Goal: Transaction & Acquisition: Subscribe to service/newsletter

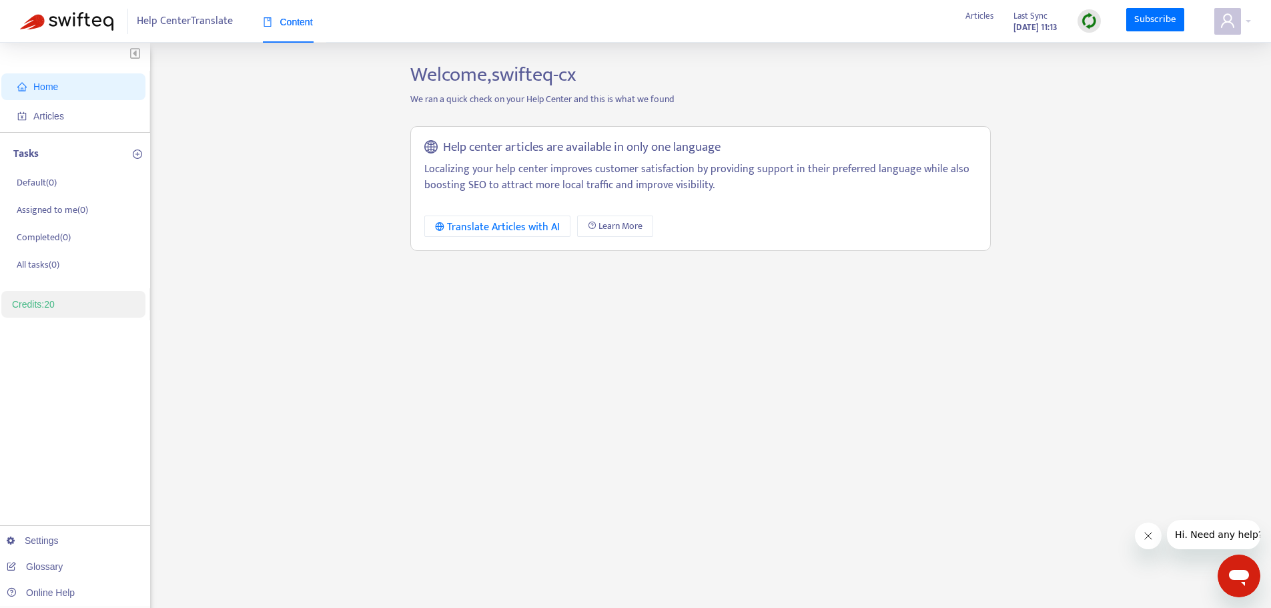
click at [308, 25] on span "Content" at bounding box center [288, 22] width 50 height 11
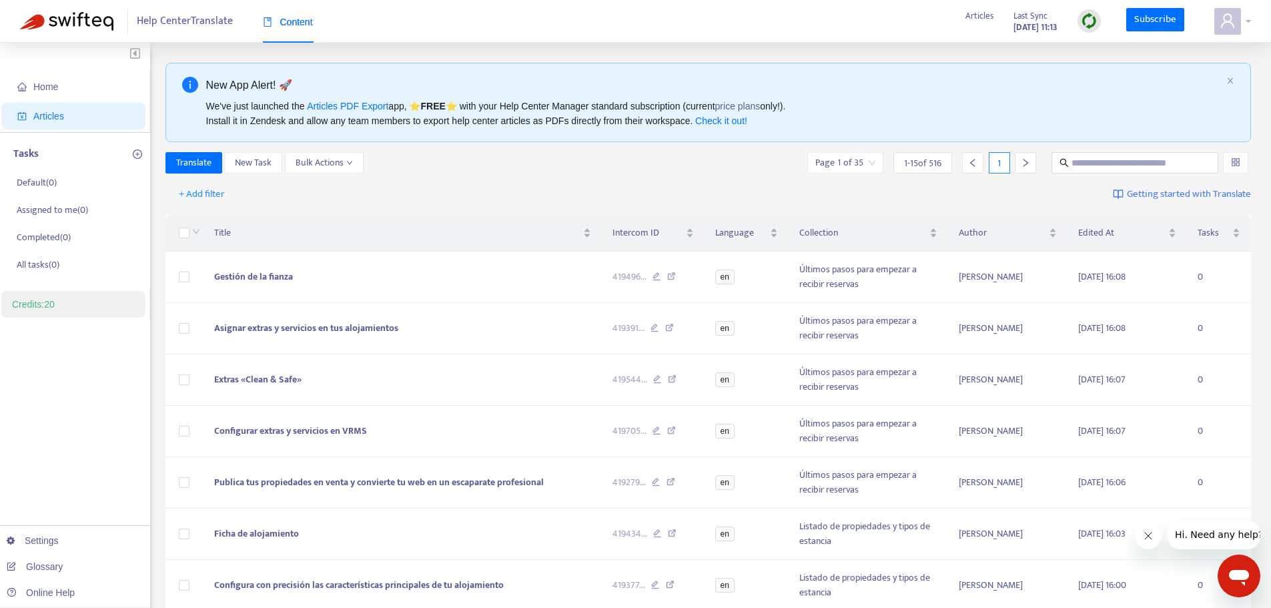
click at [1224, 17] on icon "user" at bounding box center [1228, 21] width 16 height 16
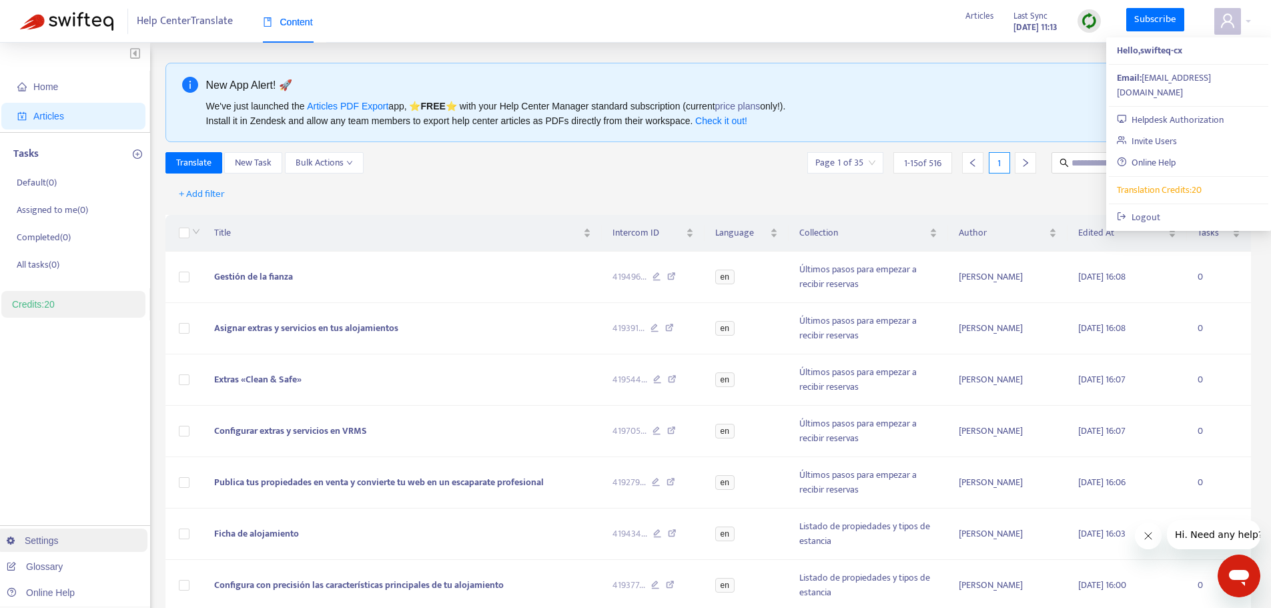
click at [34, 544] on link "Settings" at bounding box center [33, 540] width 52 height 11
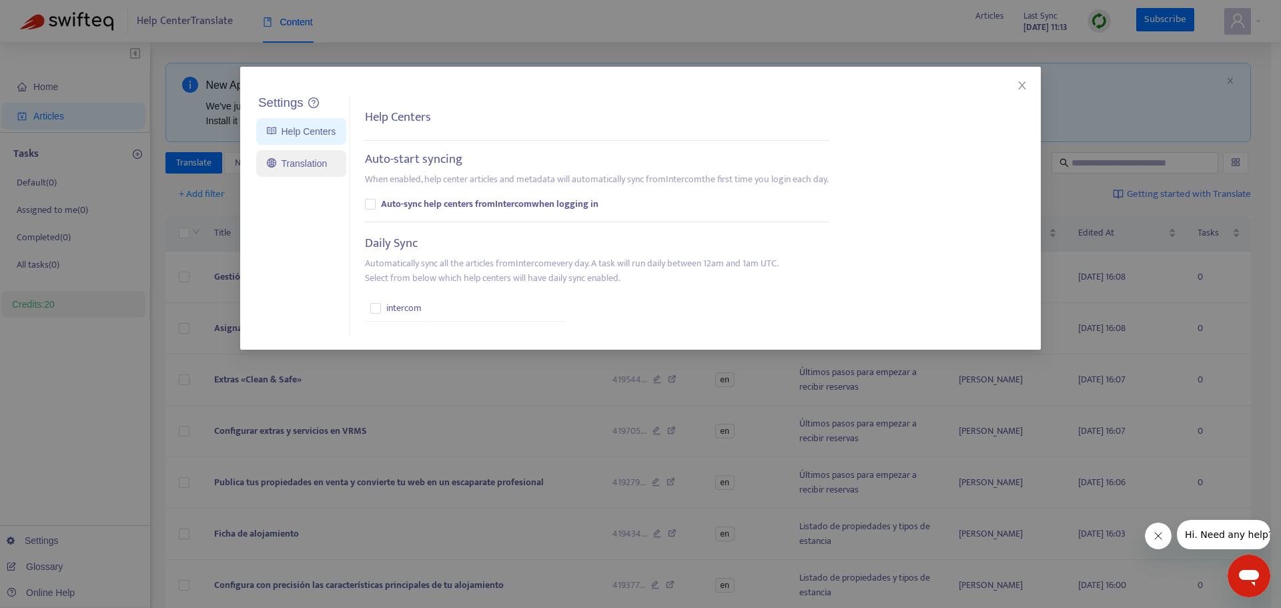
click at [302, 160] on link "Translation" at bounding box center [297, 163] width 60 height 11
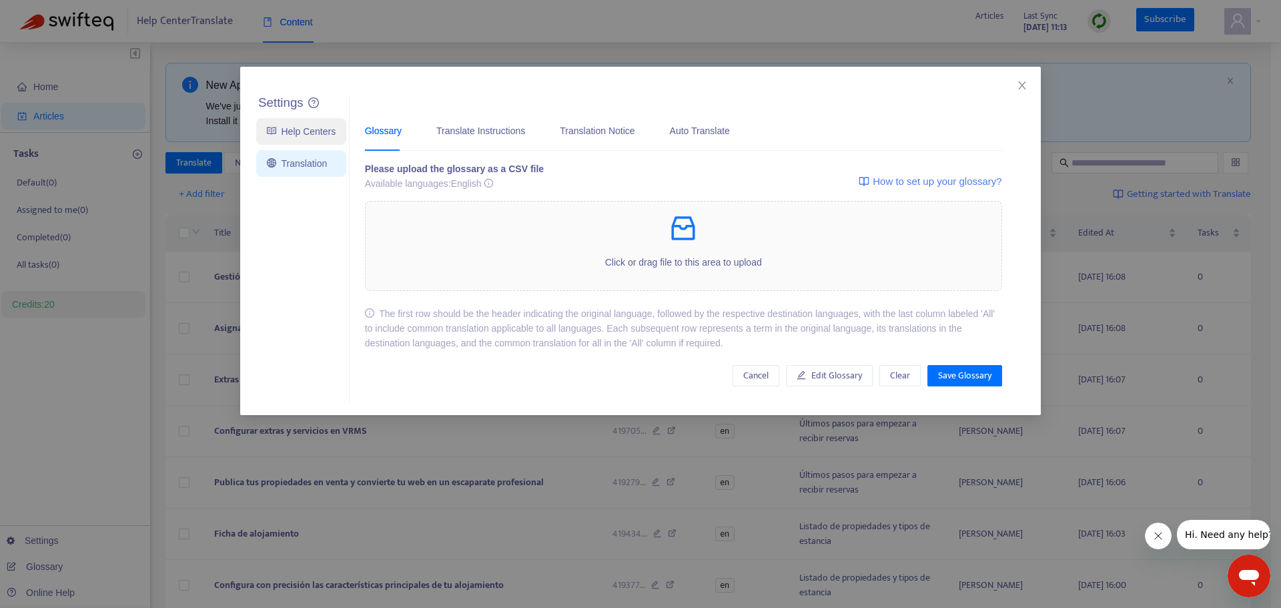
click at [291, 137] on link "Help Centers" at bounding box center [301, 131] width 69 height 11
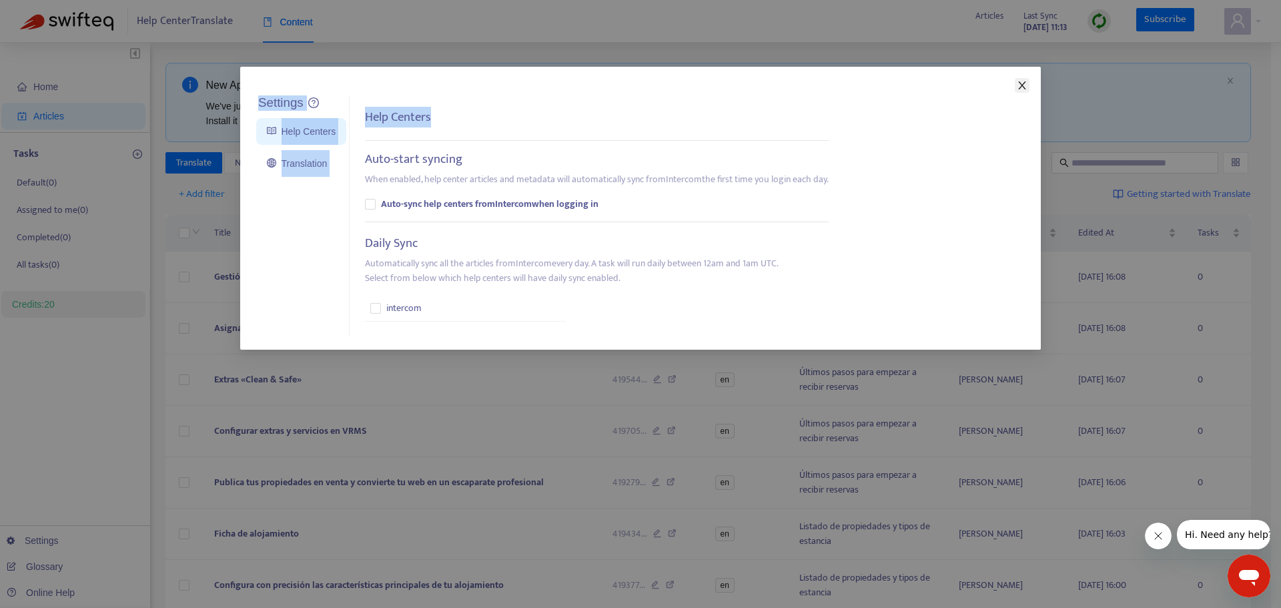
drag, startPoint x: 1027, startPoint y: 83, endPoint x: 1020, endPoint y: 84, distance: 7.4
click at [1020, 84] on div "Settings Help Centers Translation Settings Help Centers Auto-start syncing When…" at bounding box center [640, 208] width 801 height 283
click at [1019, 84] on icon "close" at bounding box center [1022, 85] width 11 height 11
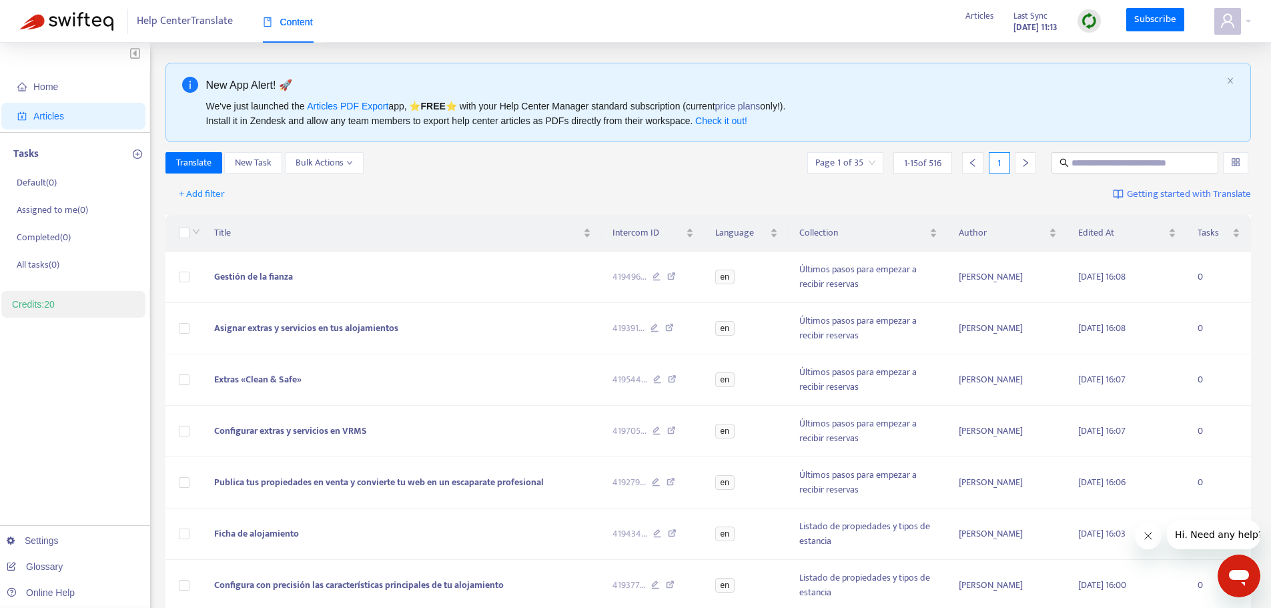
click at [77, 25] on img at bounding box center [66, 21] width 93 height 19
click at [19, 82] on icon "home" at bounding box center [21, 86] width 9 height 9
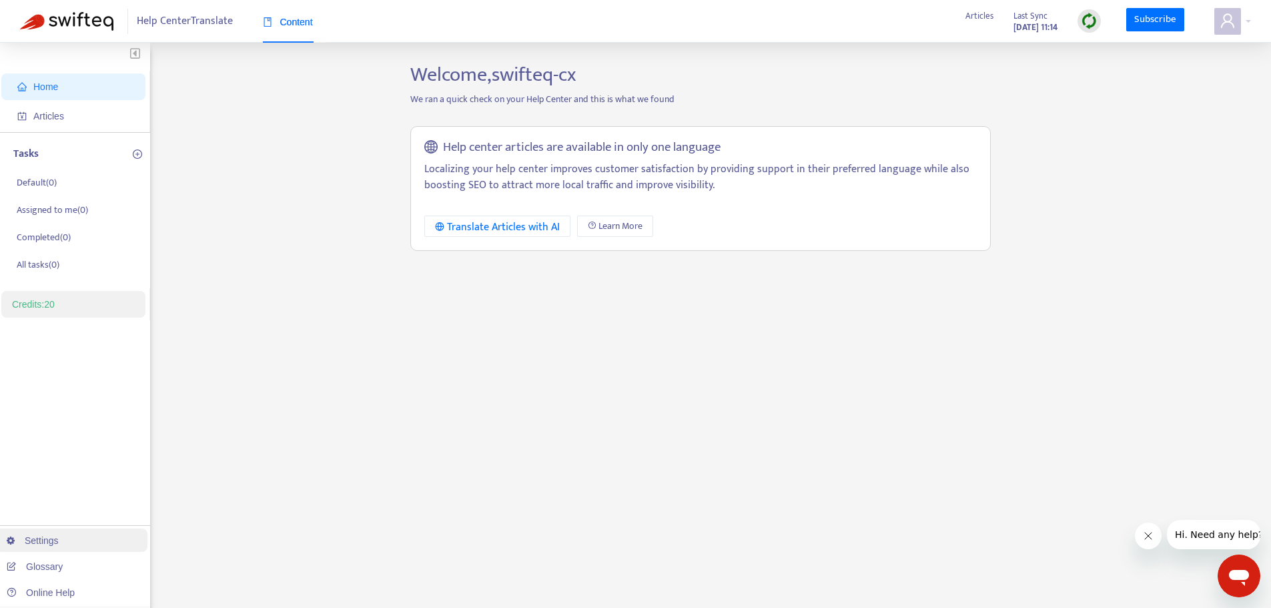
click at [29, 544] on link "Settings" at bounding box center [33, 540] width 52 height 11
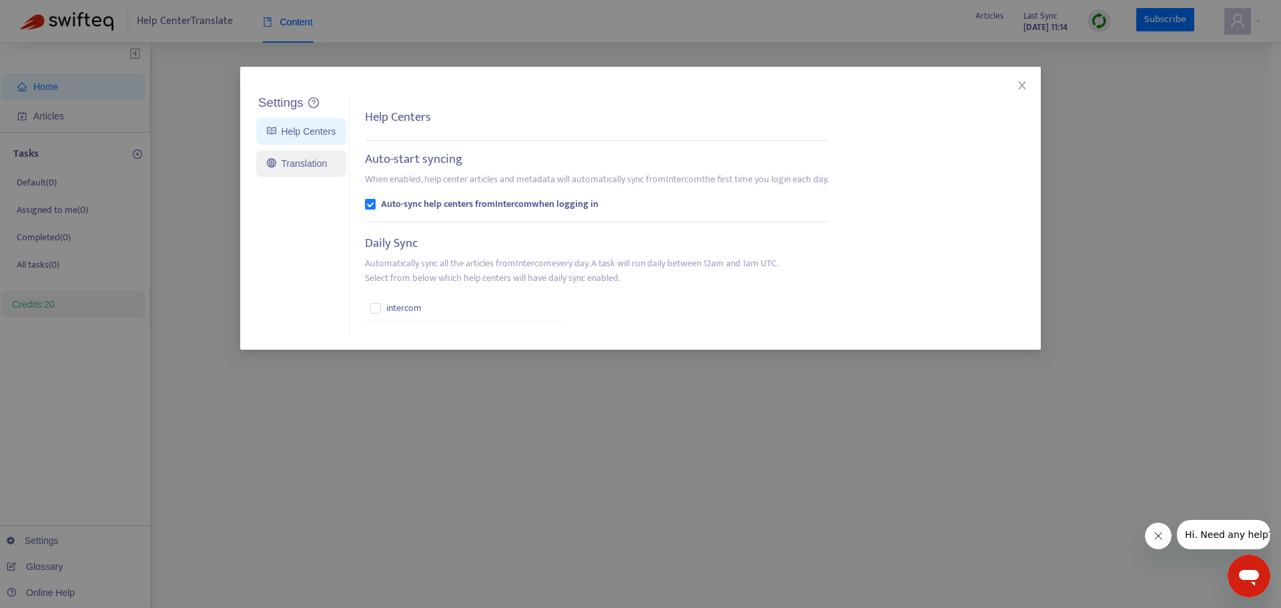
click at [288, 163] on link "Translation" at bounding box center [297, 163] width 60 height 11
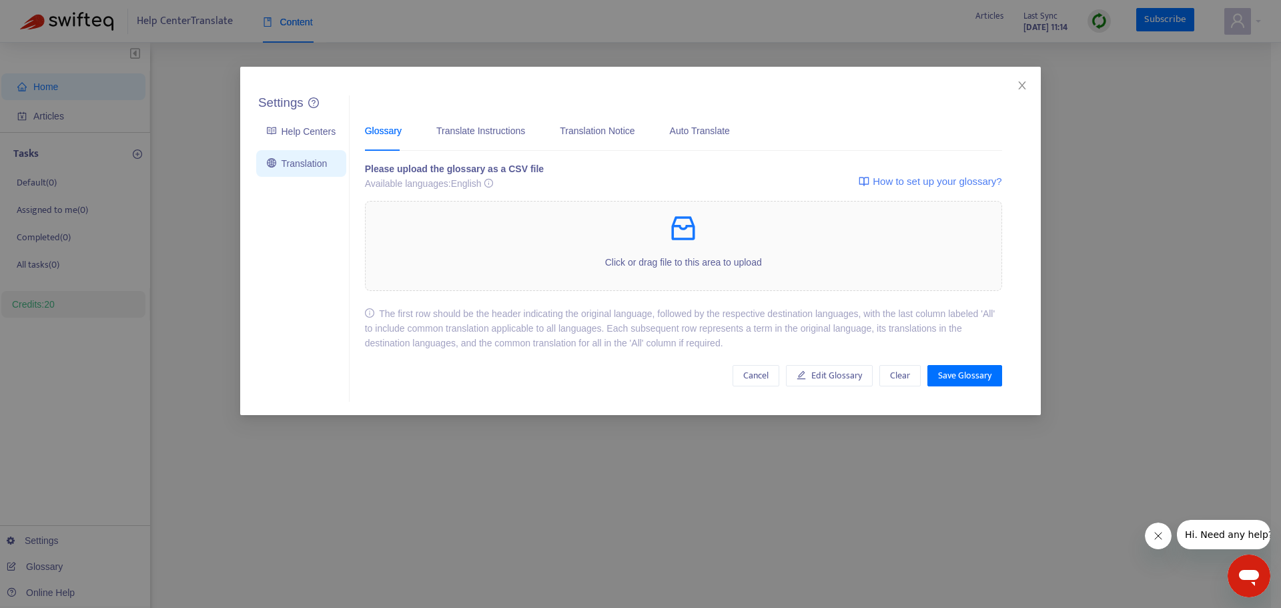
click at [1030, 79] on div "Settings Help Centers Translation Settings Glossary Translate Instructions Tran…" at bounding box center [640, 241] width 801 height 348
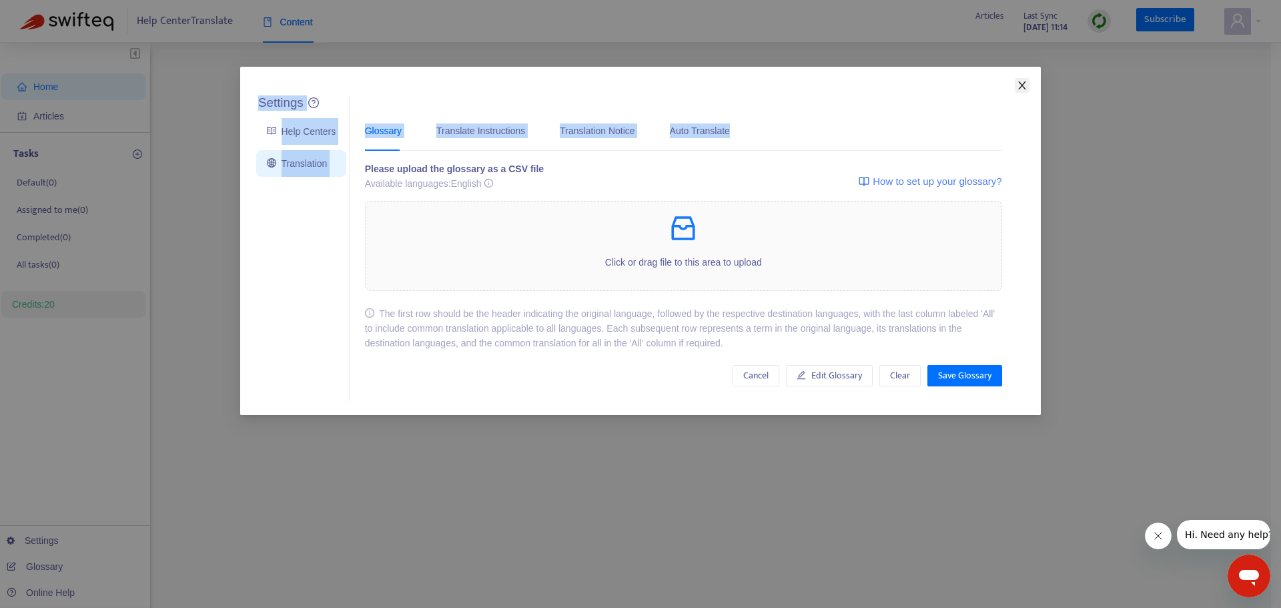
click at [1029, 83] on div "Settings Help Centers Translation Settings Glossary Translate Instructions Tran…" at bounding box center [640, 241] width 801 height 348
click at [1020, 87] on icon "close" at bounding box center [1022, 85] width 11 height 11
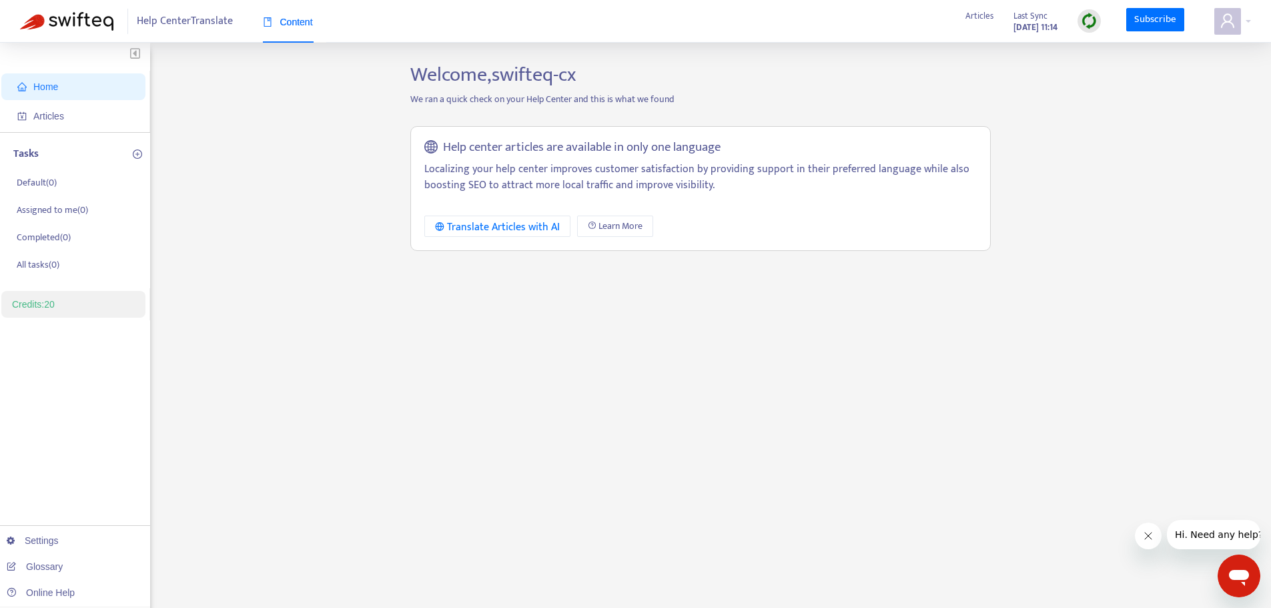
drag, startPoint x: 1269, startPoint y: 1, endPoint x: 1255, endPoint y: 7, distance: 15.0
click at [1267, 1] on div "Help Center Translate Content Articles Last Sync Oct 7, 2025 11:14 Subscribe" at bounding box center [635, 21] width 1271 height 43
click at [1244, 14] on div at bounding box center [1232, 21] width 37 height 27
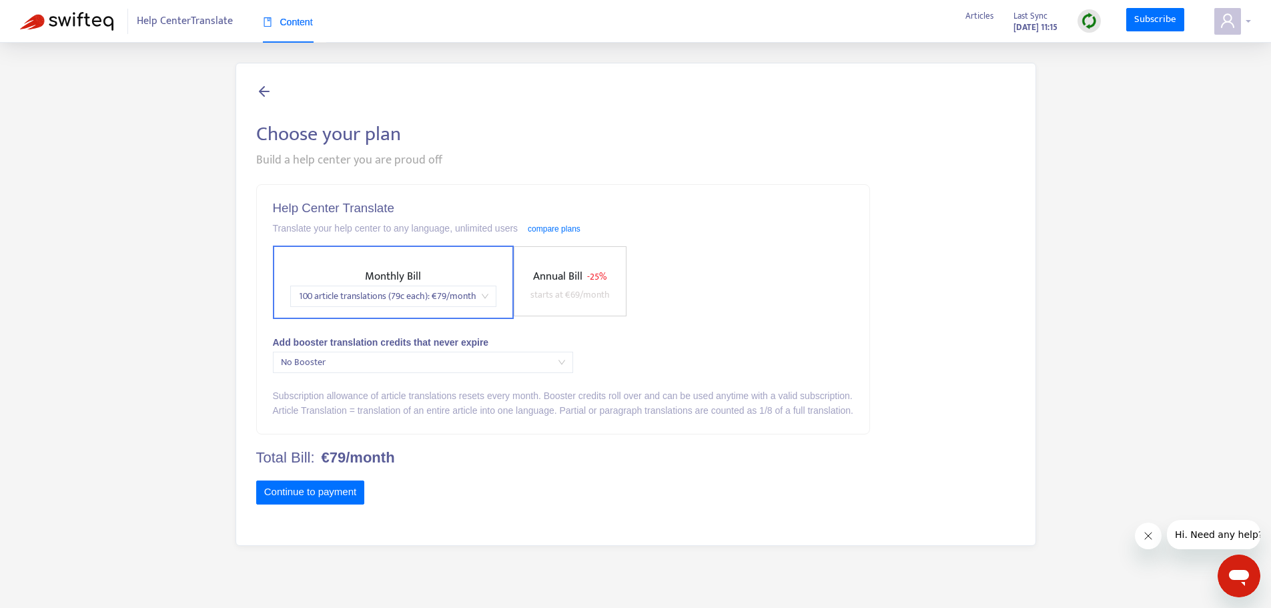
click at [1228, 32] on span at bounding box center [1227, 21] width 27 height 27
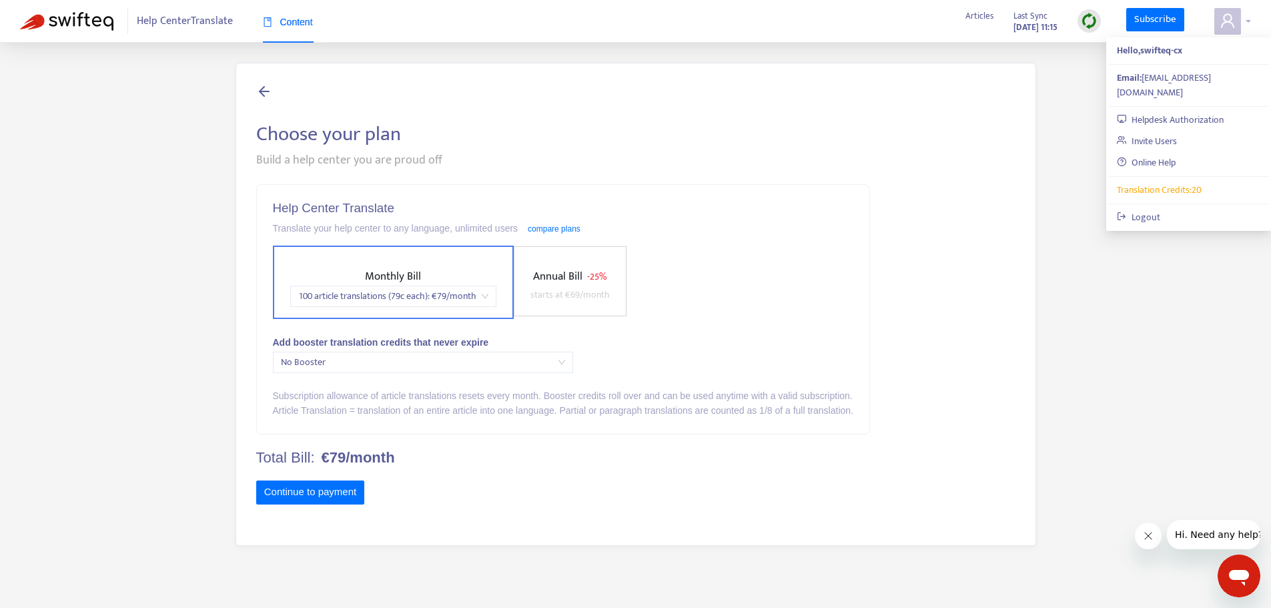
click at [1228, 29] on icon "user" at bounding box center [1228, 21] width 16 height 16
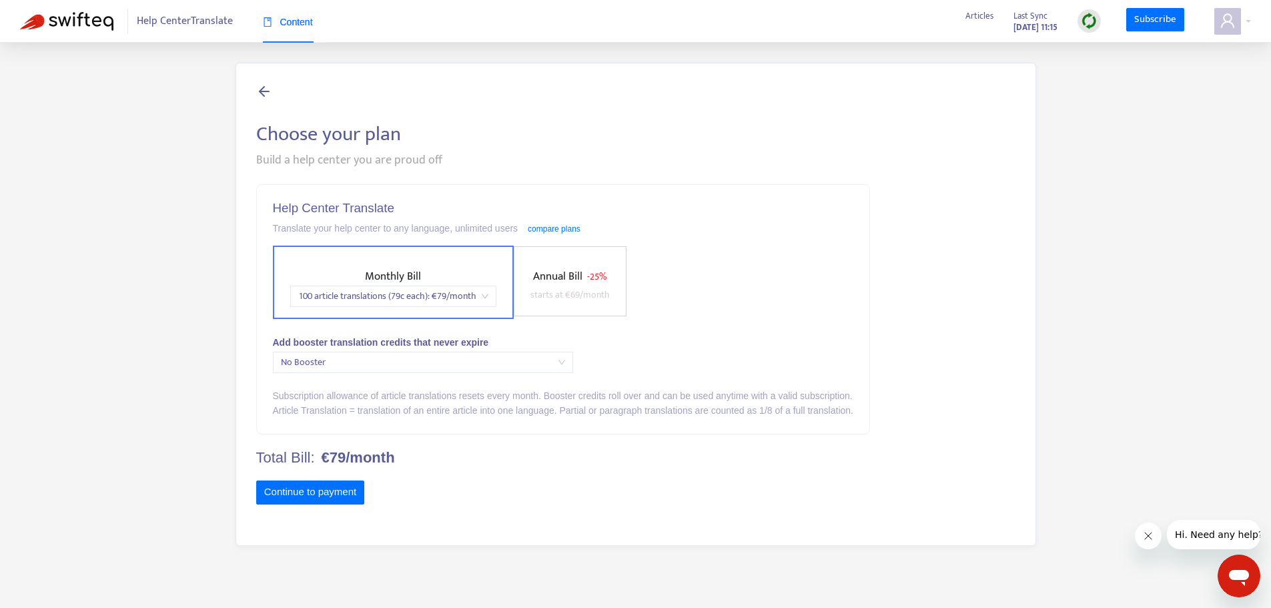
click at [398, 350] on div "Help Center Translate Translate your help center to any language, unlimited use…" at bounding box center [563, 309] width 613 height 249
click at [399, 359] on span "No Booster" at bounding box center [423, 362] width 284 height 20
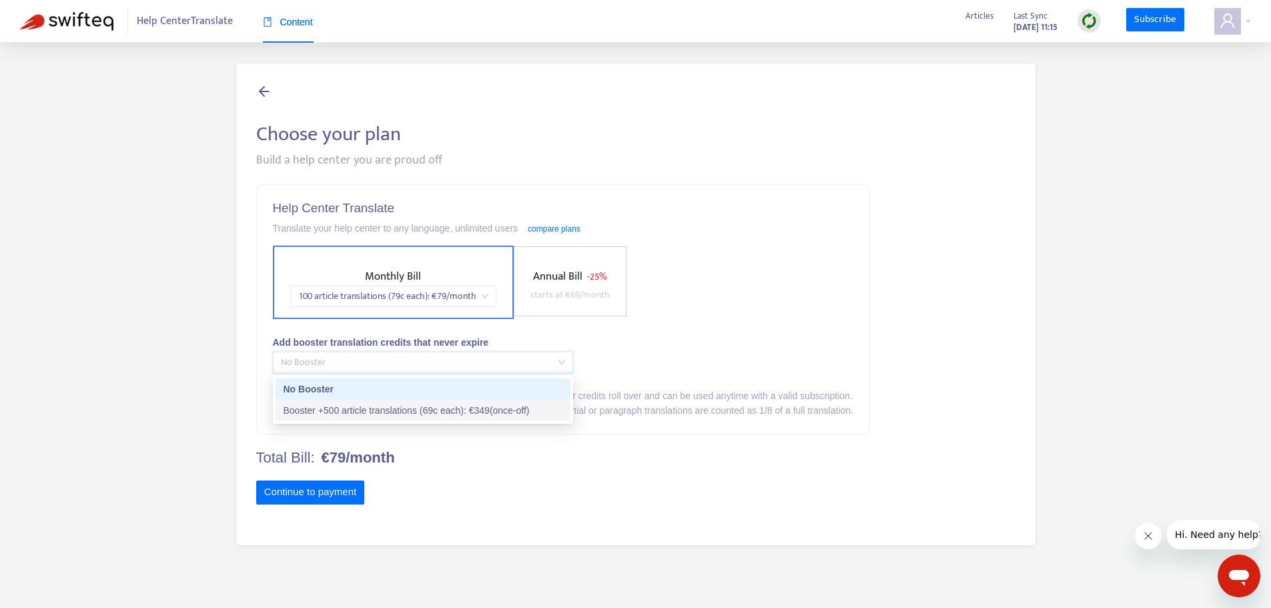
click at [394, 409] on div "Booster +500 article translations (69c each) : € 349 (once-off)" at bounding box center [423, 410] width 279 height 15
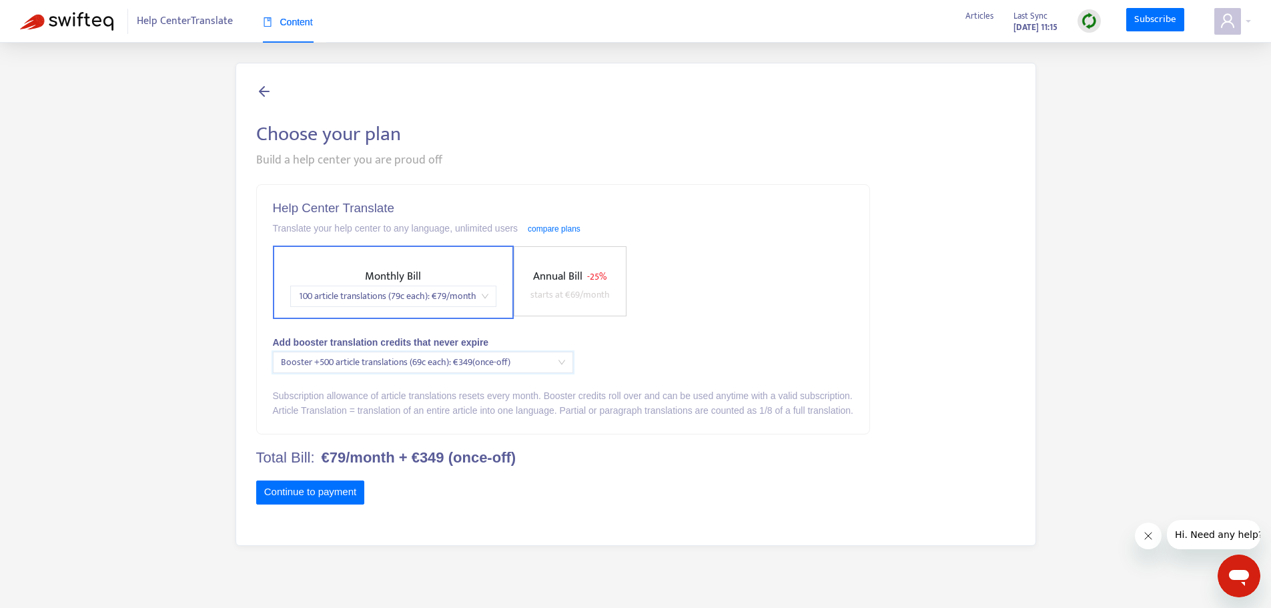
click at [950, 294] on div "Help Center Translate Translate your help center to any language, unlimited use…" at bounding box center [635, 354] width 759 height 341
click at [296, 484] on button "Continue to payment" at bounding box center [310, 492] width 109 height 24
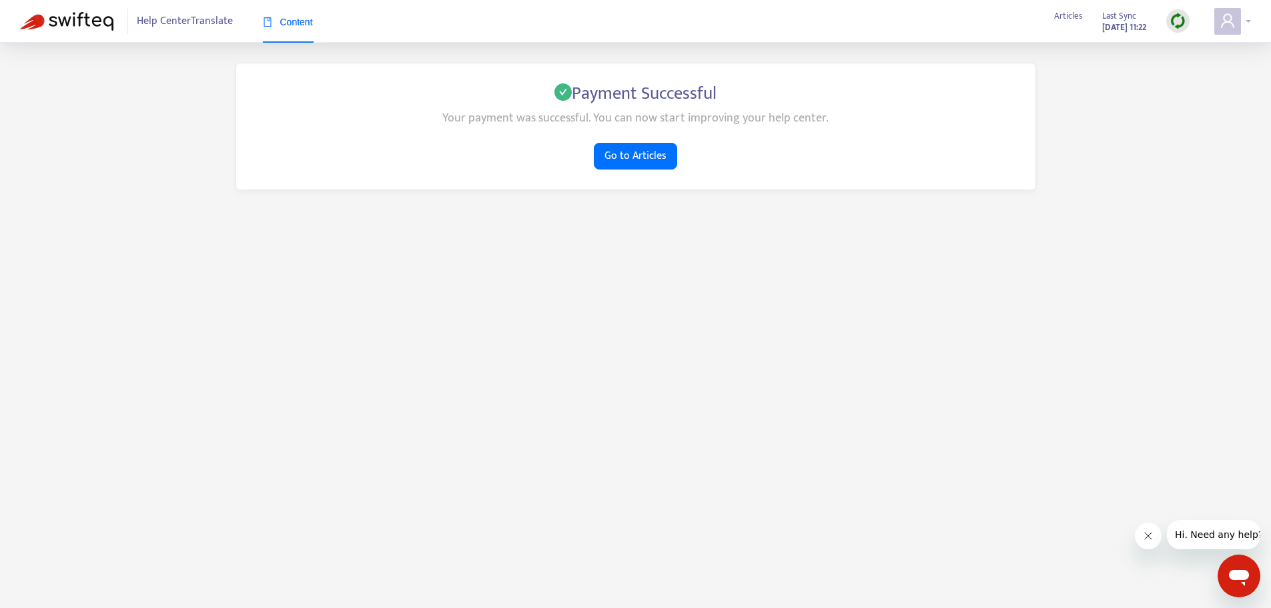
click at [1236, 18] on span at bounding box center [1227, 21] width 27 height 27
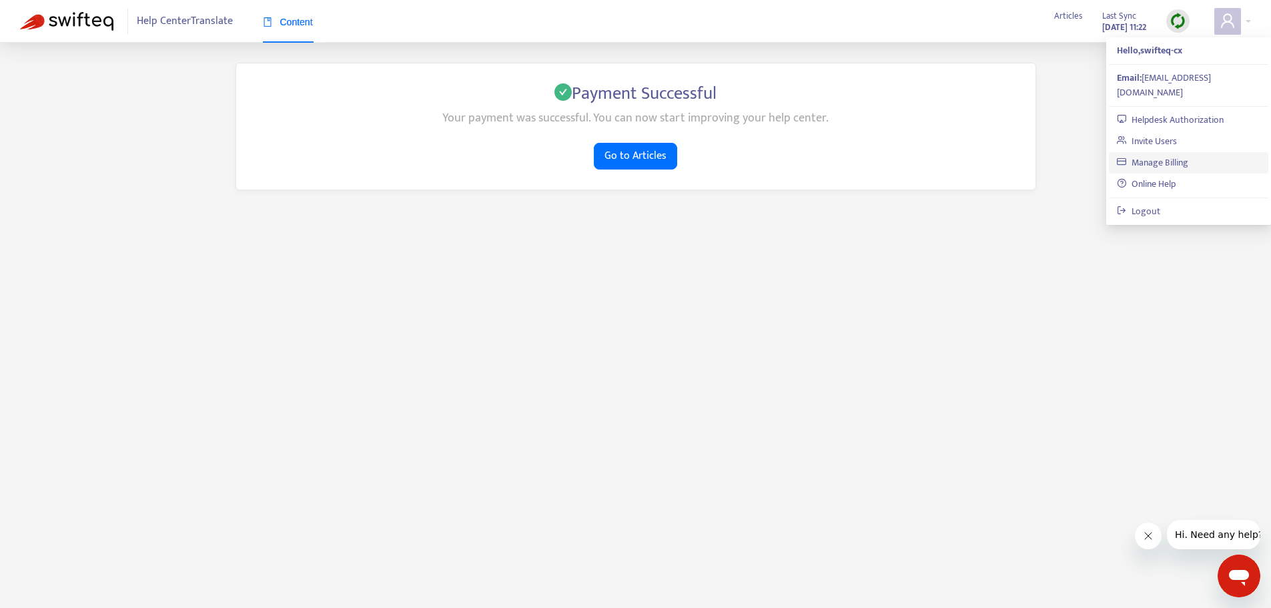
click at [1179, 155] on link "Manage Billing" at bounding box center [1152, 162] width 71 height 15
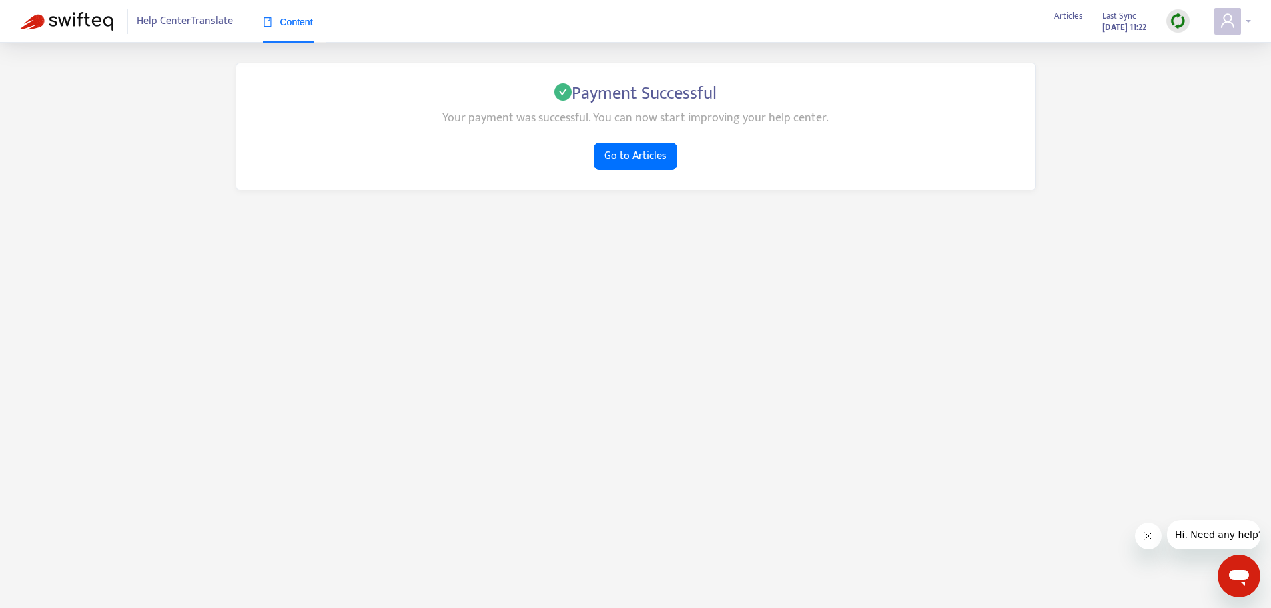
click at [1244, 15] on div at bounding box center [1232, 21] width 37 height 27
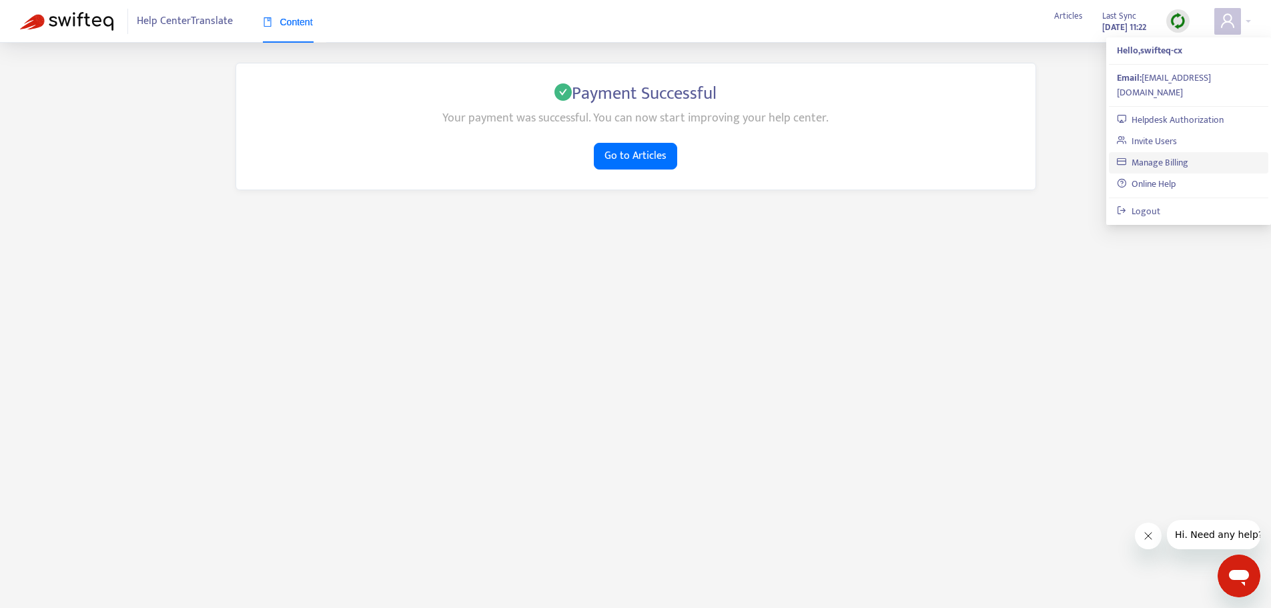
click at [1152, 155] on link "Manage Billing" at bounding box center [1152, 162] width 71 height 15
